Goal: Information Seeking & Learning: Learn about a topic

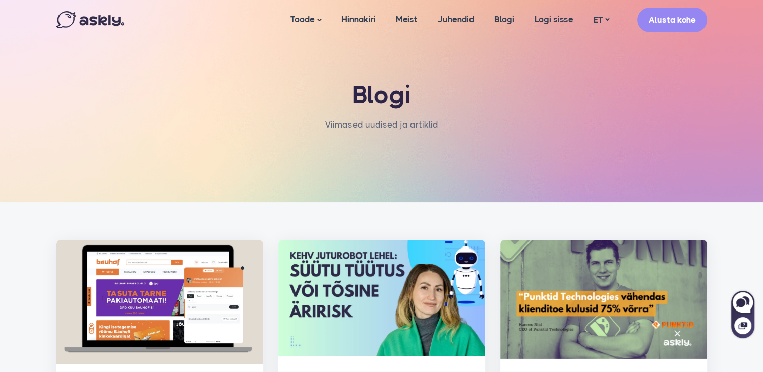
click at [163, 184] on div "Blogi Viimased uudised ja artiklid" at bounding box center [382, 101] width 666 height 202
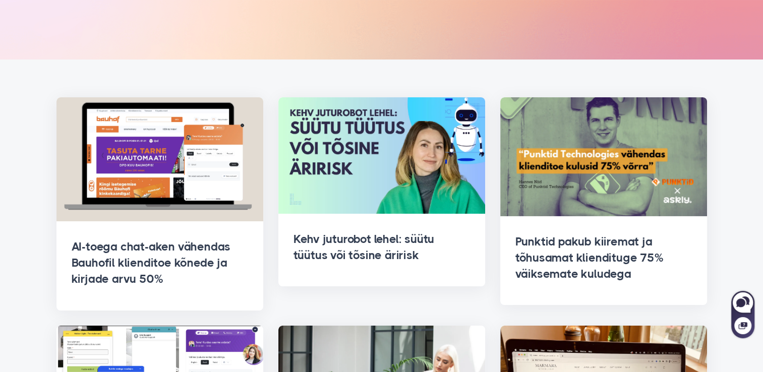
scroll to position [143, 0]
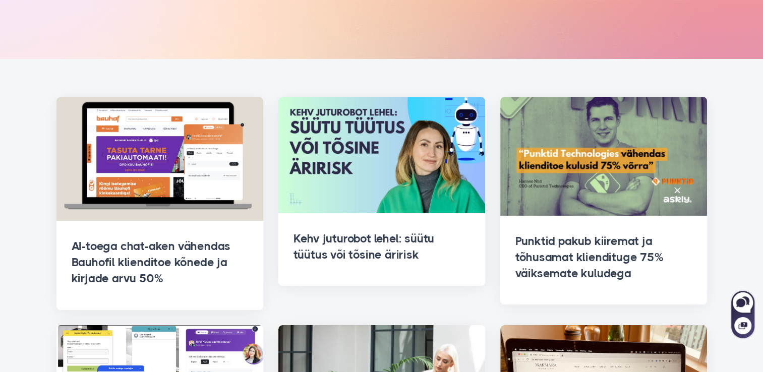
drag, startPoint x: 34, startPoint y: 198, endPoint x: 52, endPoint y: 134, distance: 66.0
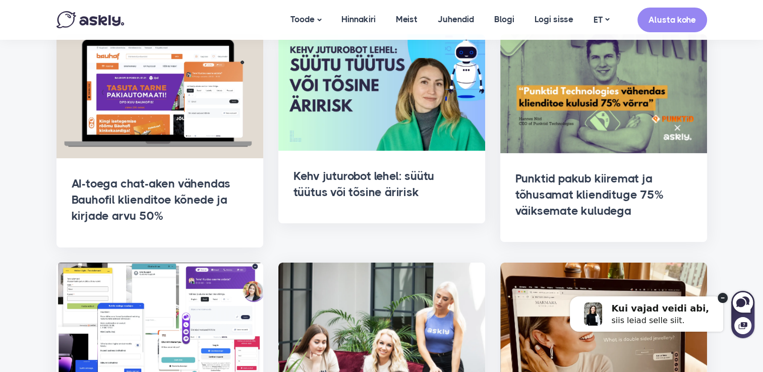
scroll to position [203, 0]
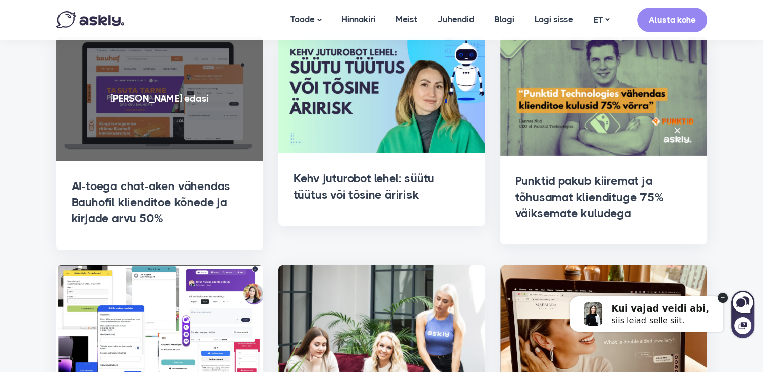
click at [150, 115] on span at bounding box center [160, 99] width 207 height 124
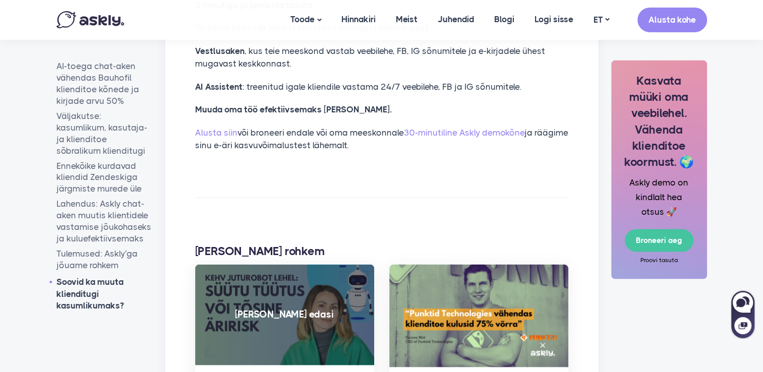
scroll to position [2121, 0]
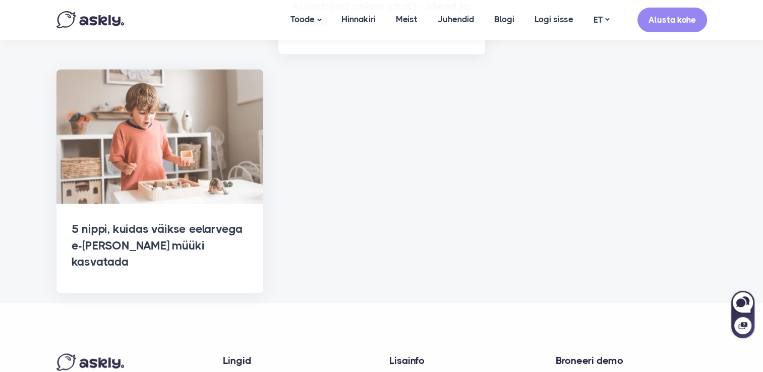
scroll to position [1531, 0]
